Goal: Check status: Check status

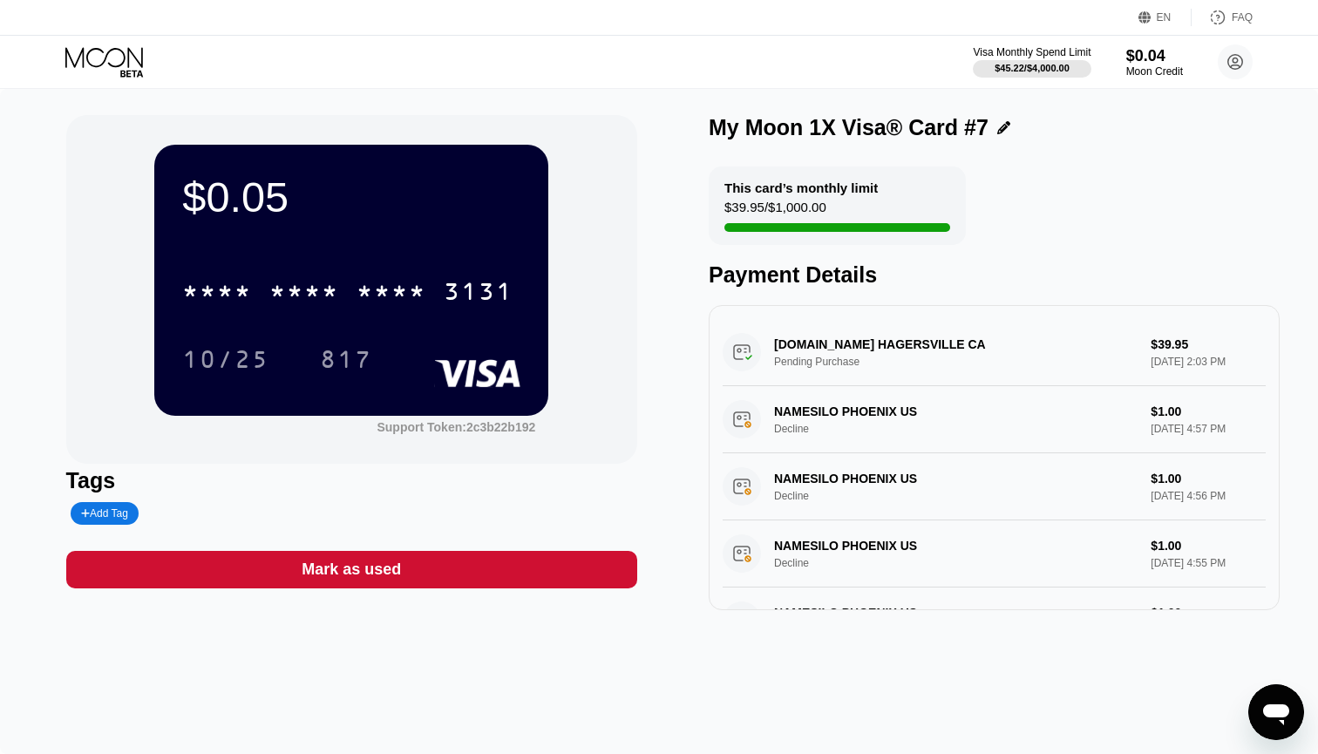
click at [117, 62] on icon at bounding box center [105, 62] width 81 height 31
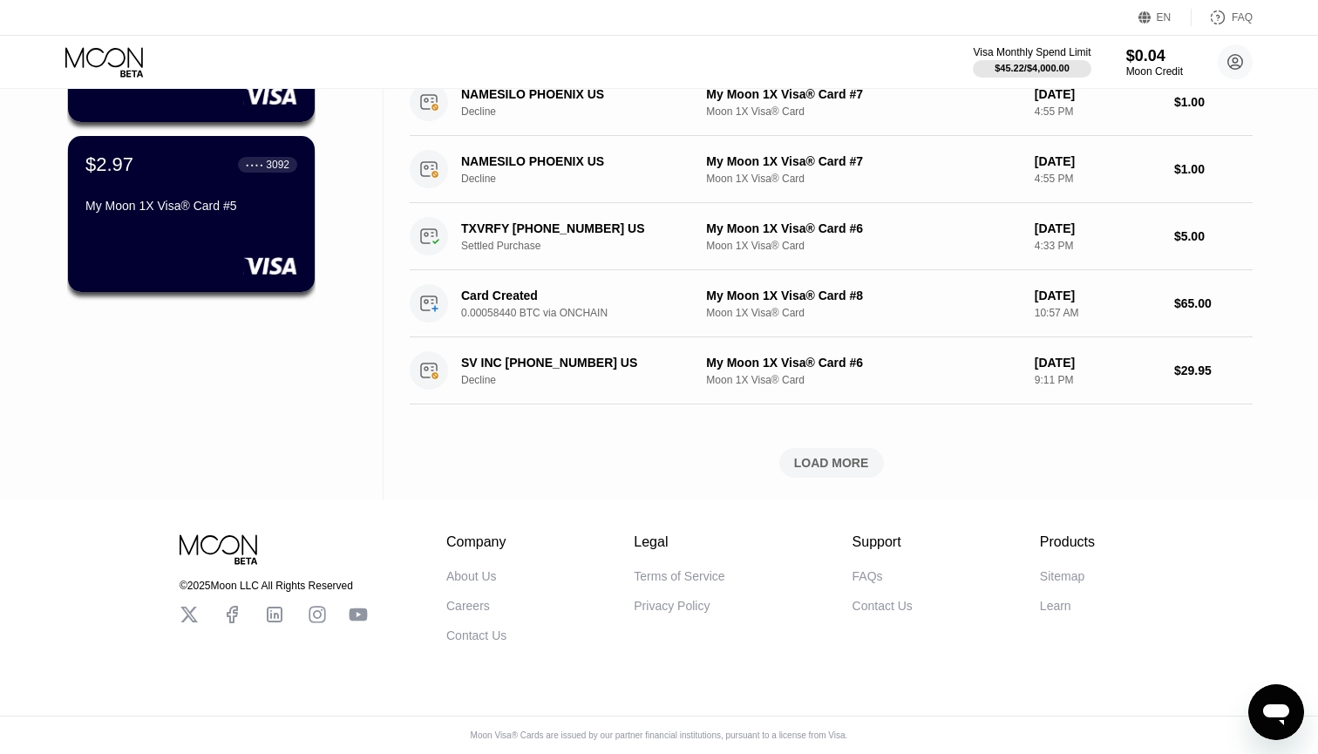
scroll to position [598, 0]
click at [166, 222] on div "$2.97 ● ● ● ● 3092 My Moon 1X Visa® Card #5" at bounding box center [191, 214] width 249 height 158
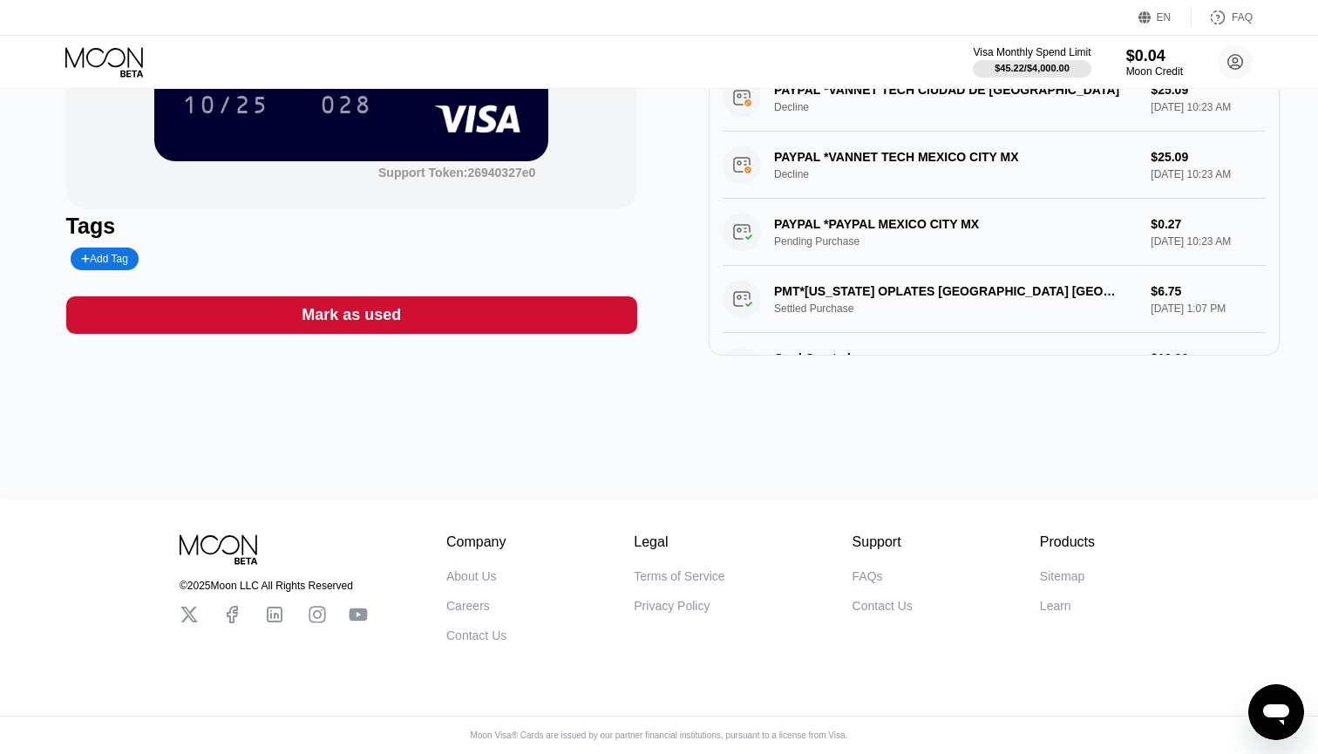
scroll to position [258, 0]
click at [115, 49] on icon at bounding box center [104, 57] width 78 height 20
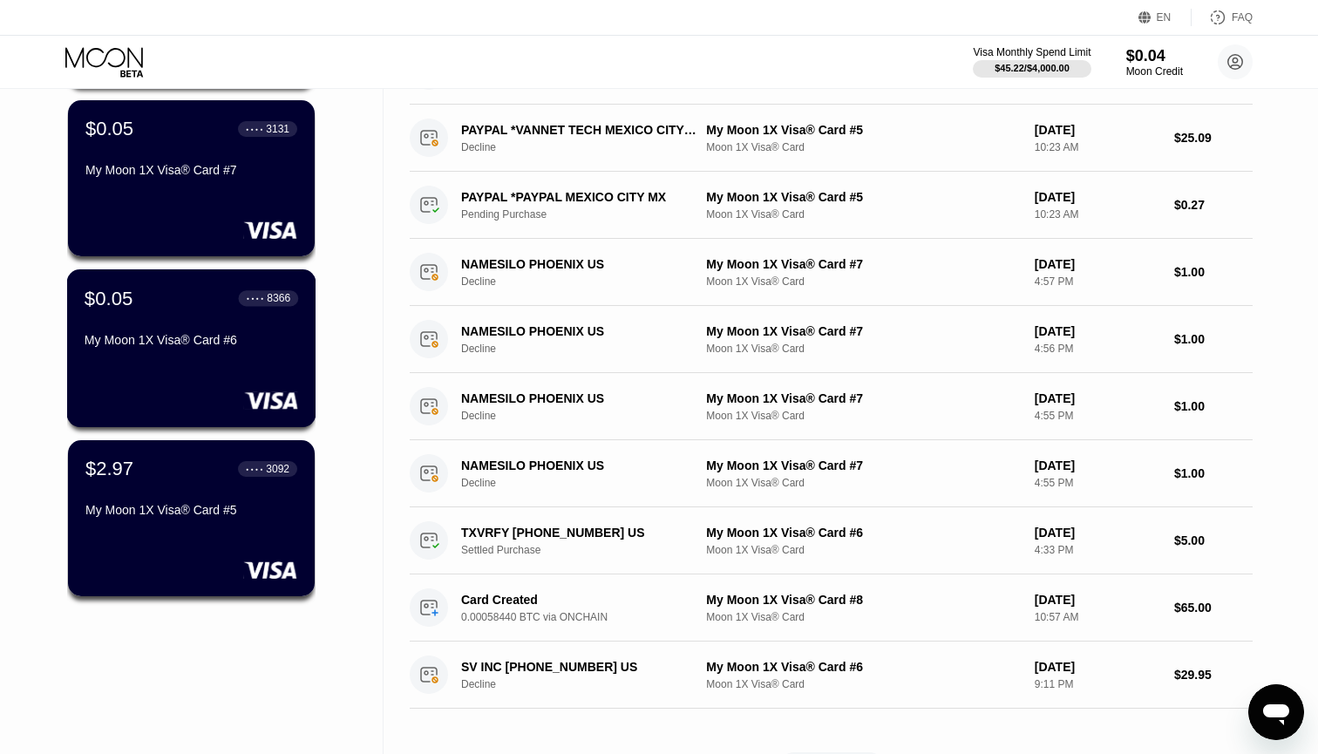
scroll to position [280, 0]
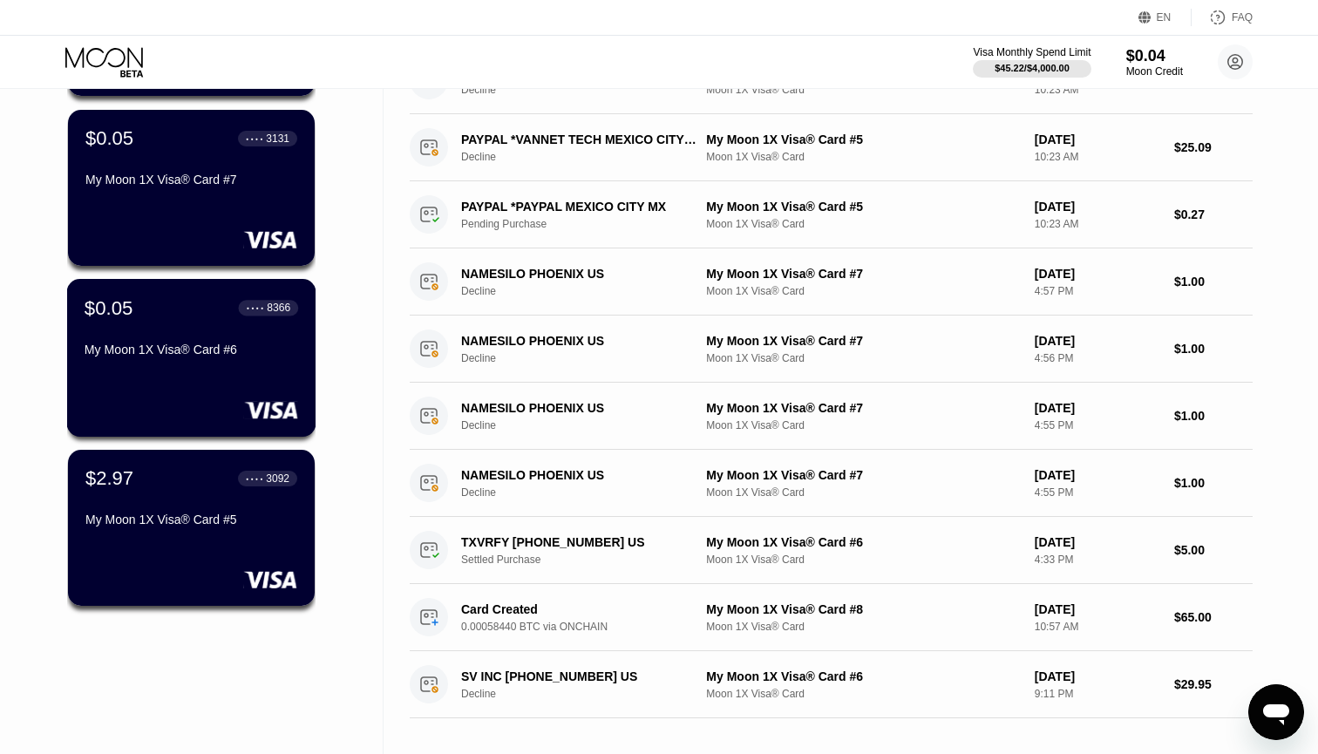
click at [139, 326] on div "$0.05 ● ● ● ● 8366 My Moon 1X Visa® Card #6" at bounding box center [192, 329] width 214 height 67
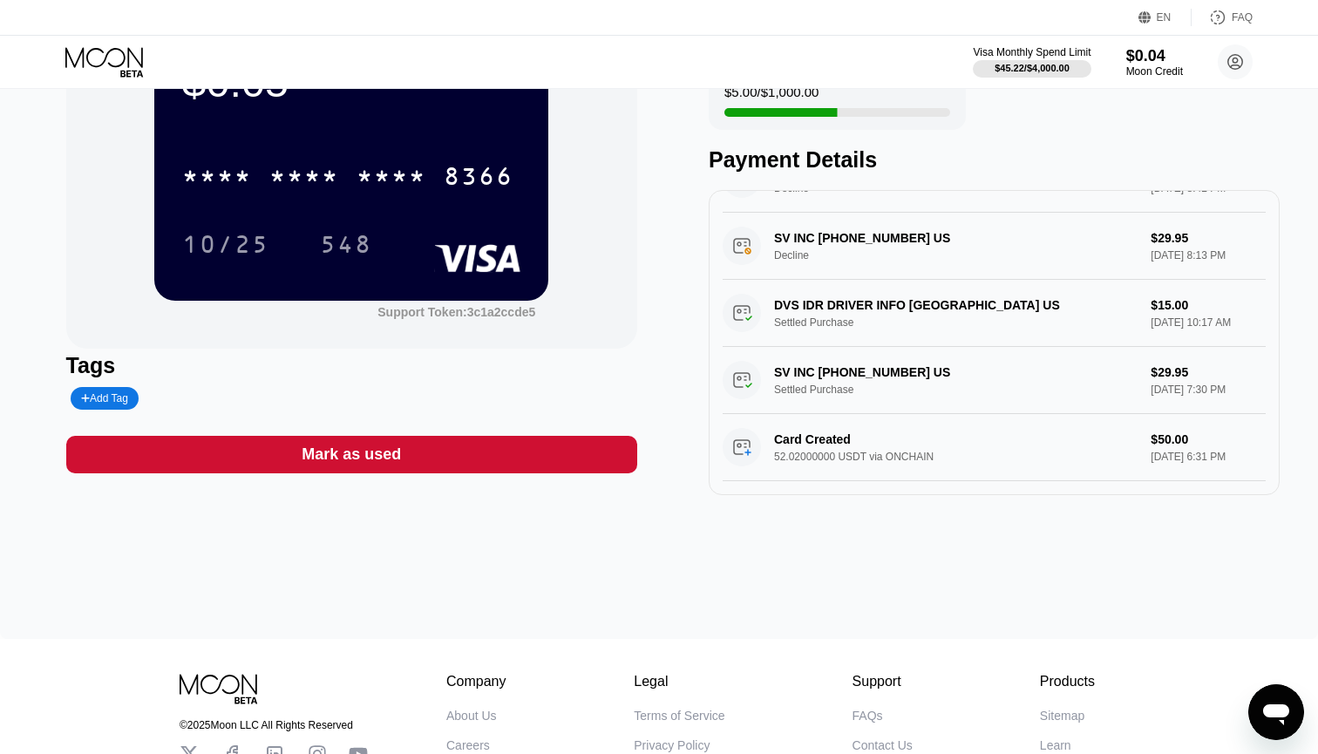
scroll to position [123, 0]
